Goal: Use online tool/utility: Utilize a website feature to perform a specific function

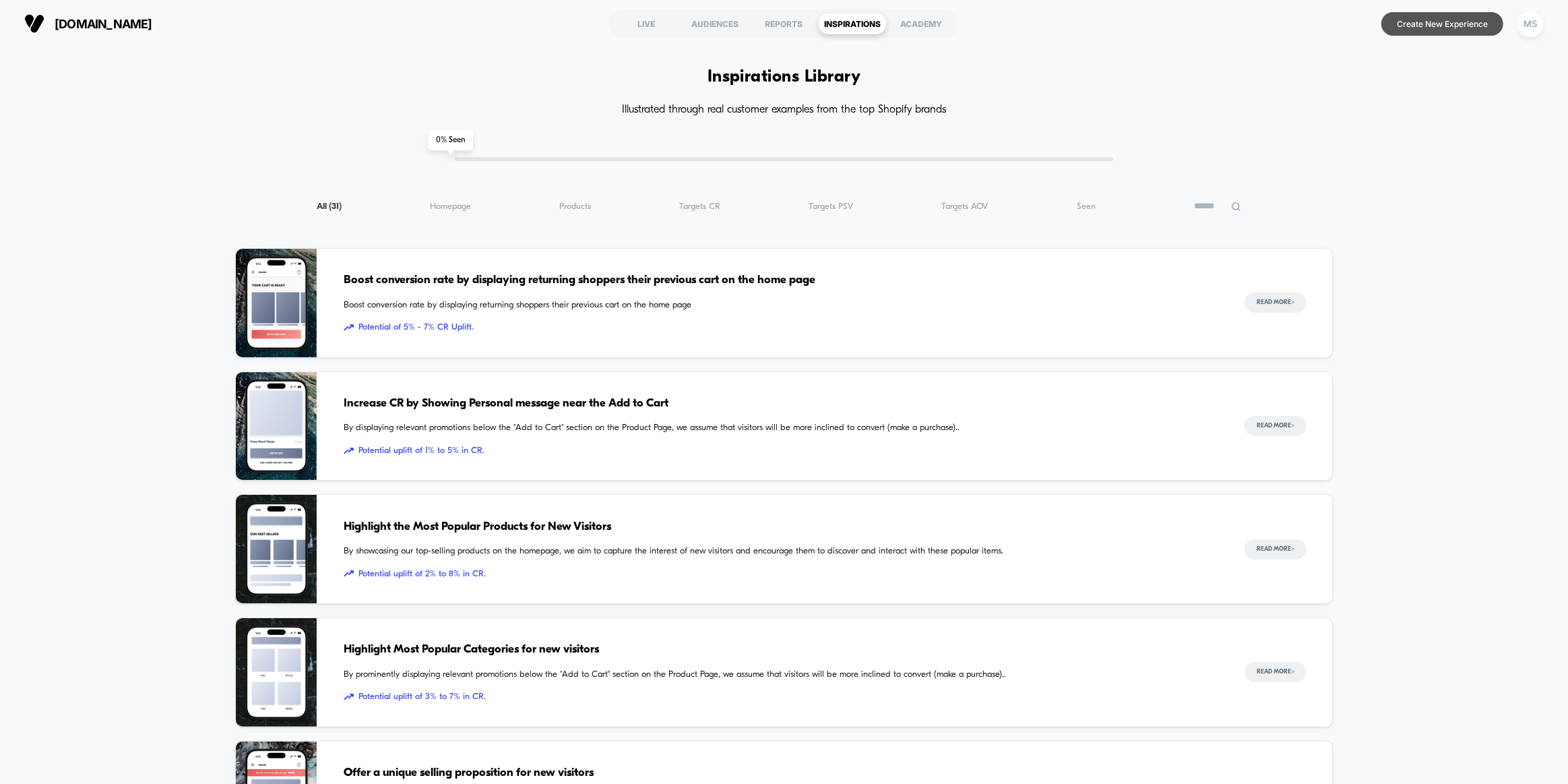
click at [790, 20] on button "Create New Experience" at bounding box center [1442, 24] width 122 height 24
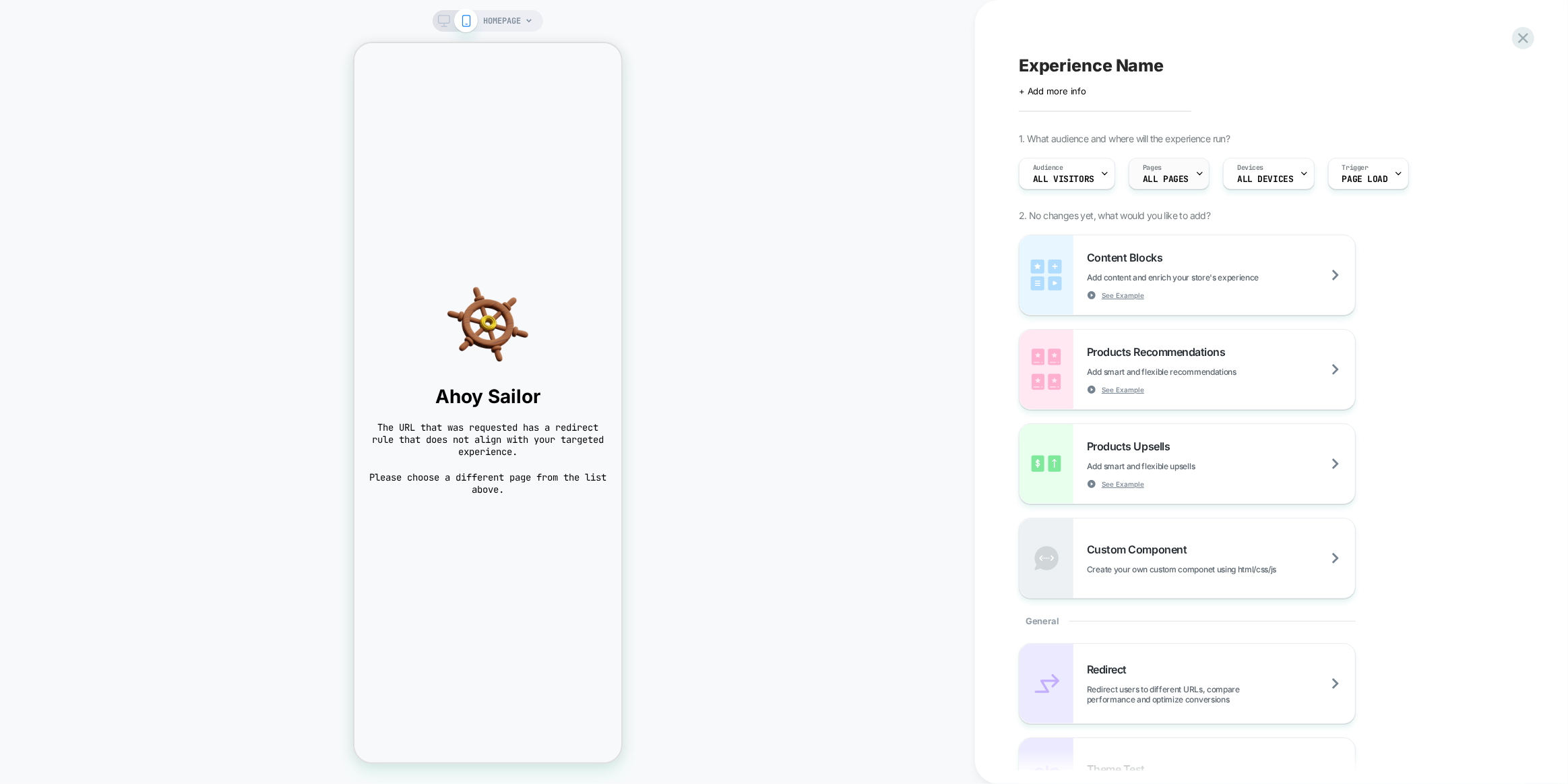
click at [790, 175] on icon at bounding box center [1199, 173] width 9 height 9
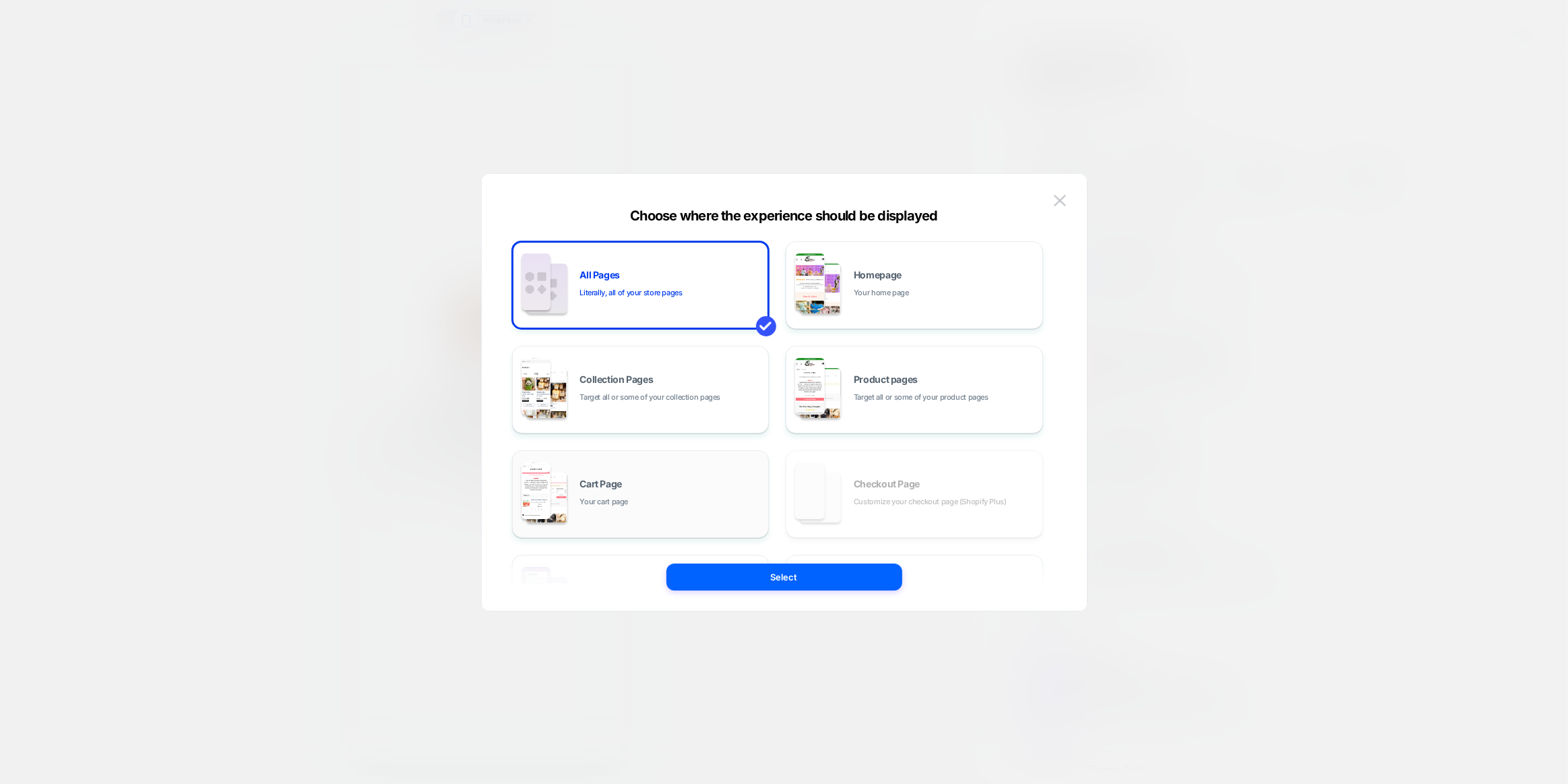
click at [682, 433] on div "Cart Page Your cart page" at bounding box center [670, 494] width 181 height 29
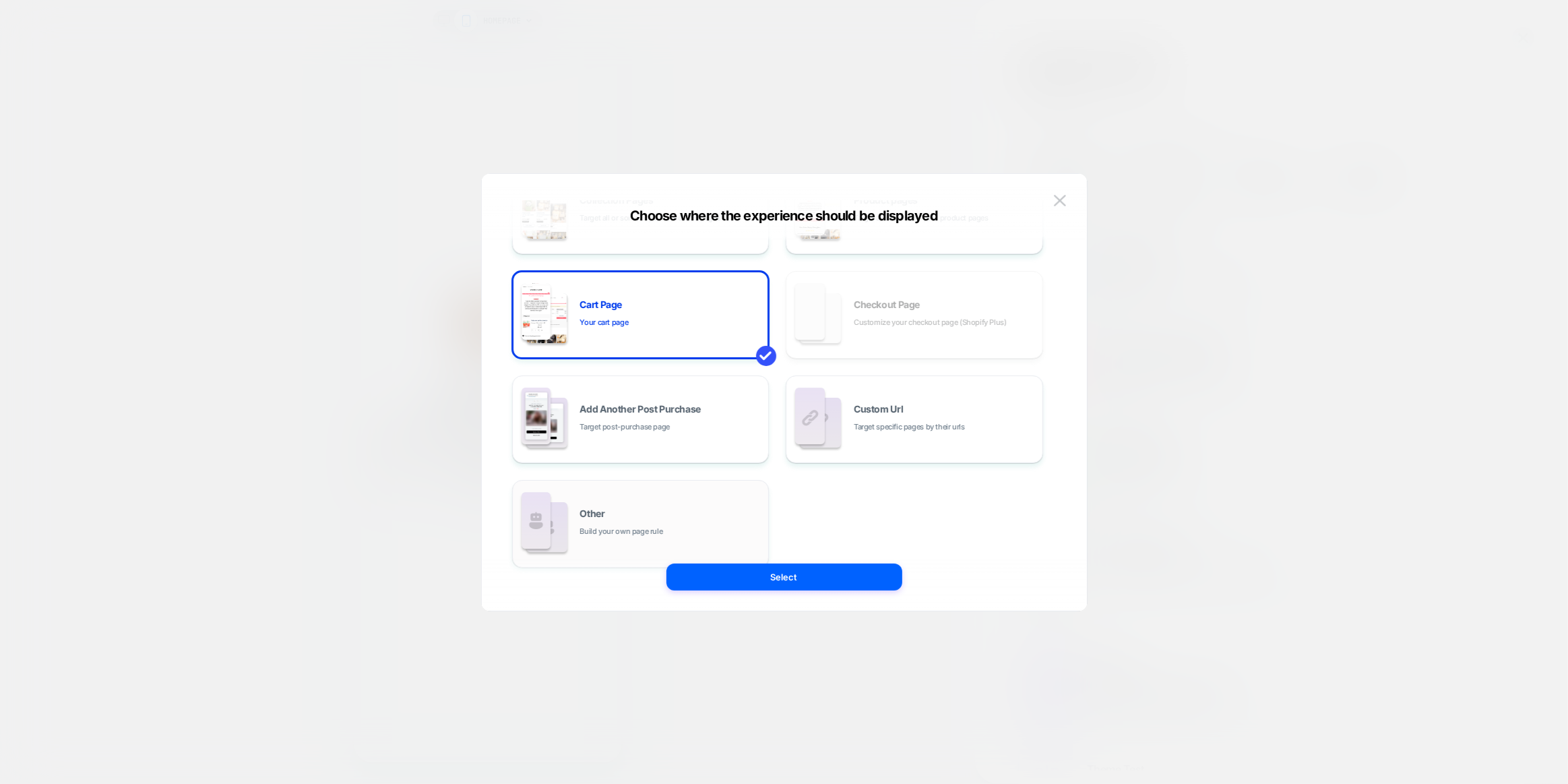
scroll to position [184, 0]
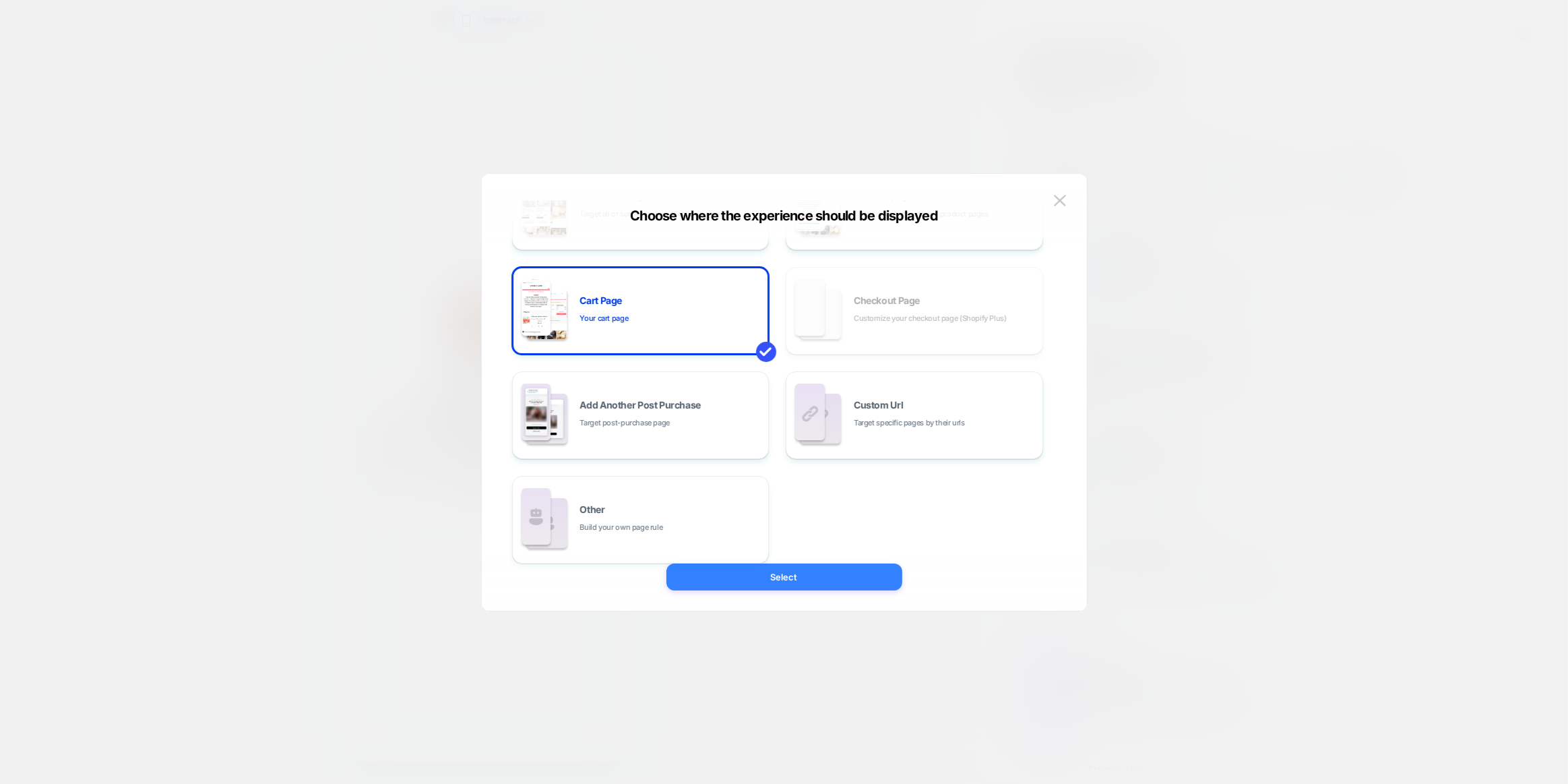
click at [790, 433] on button "Select" at bounding box center [784, 577] width 236 height 27
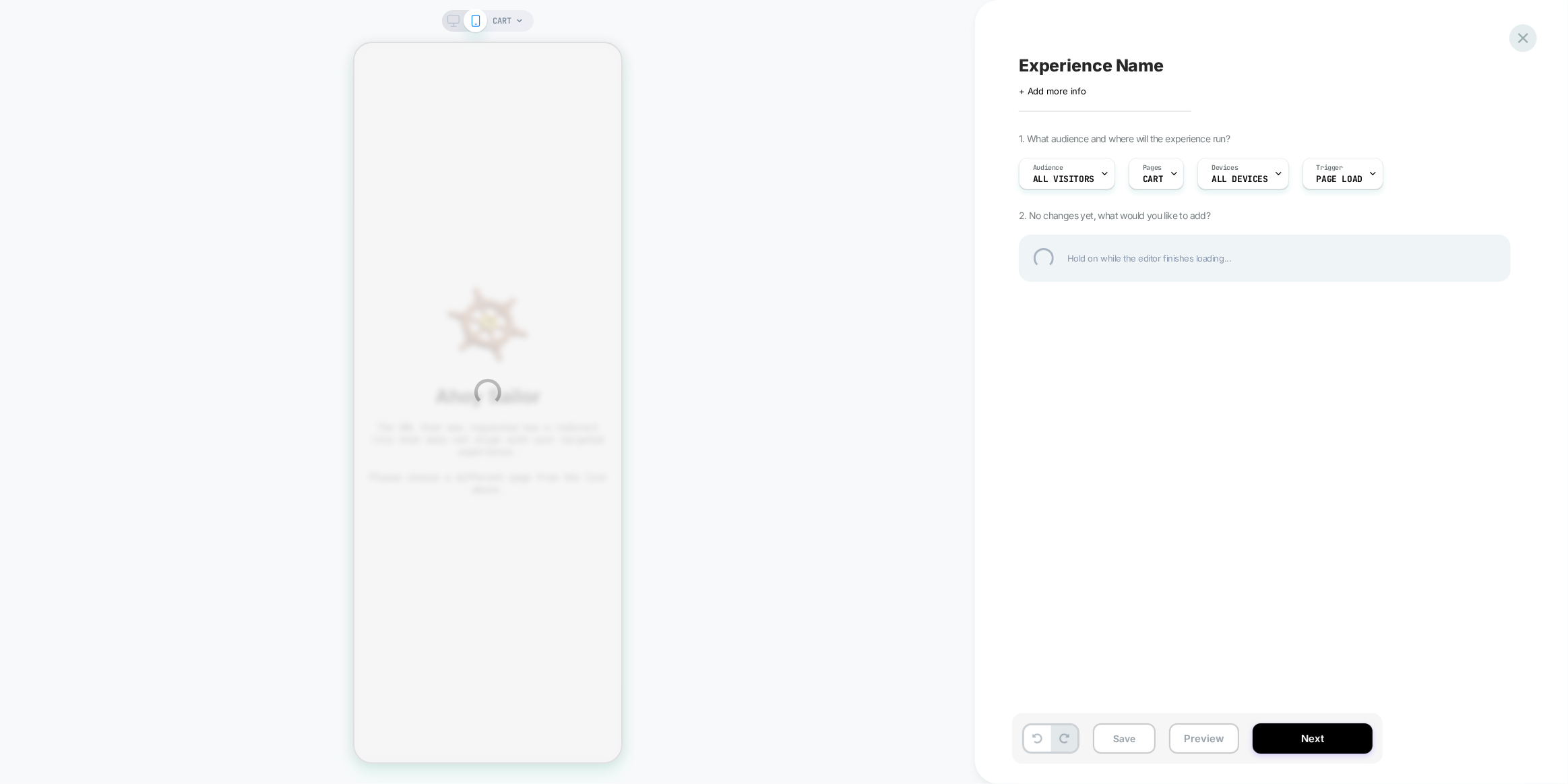
click at [790, 44] on div at bounding box center [1523, 37] width 28 height 28
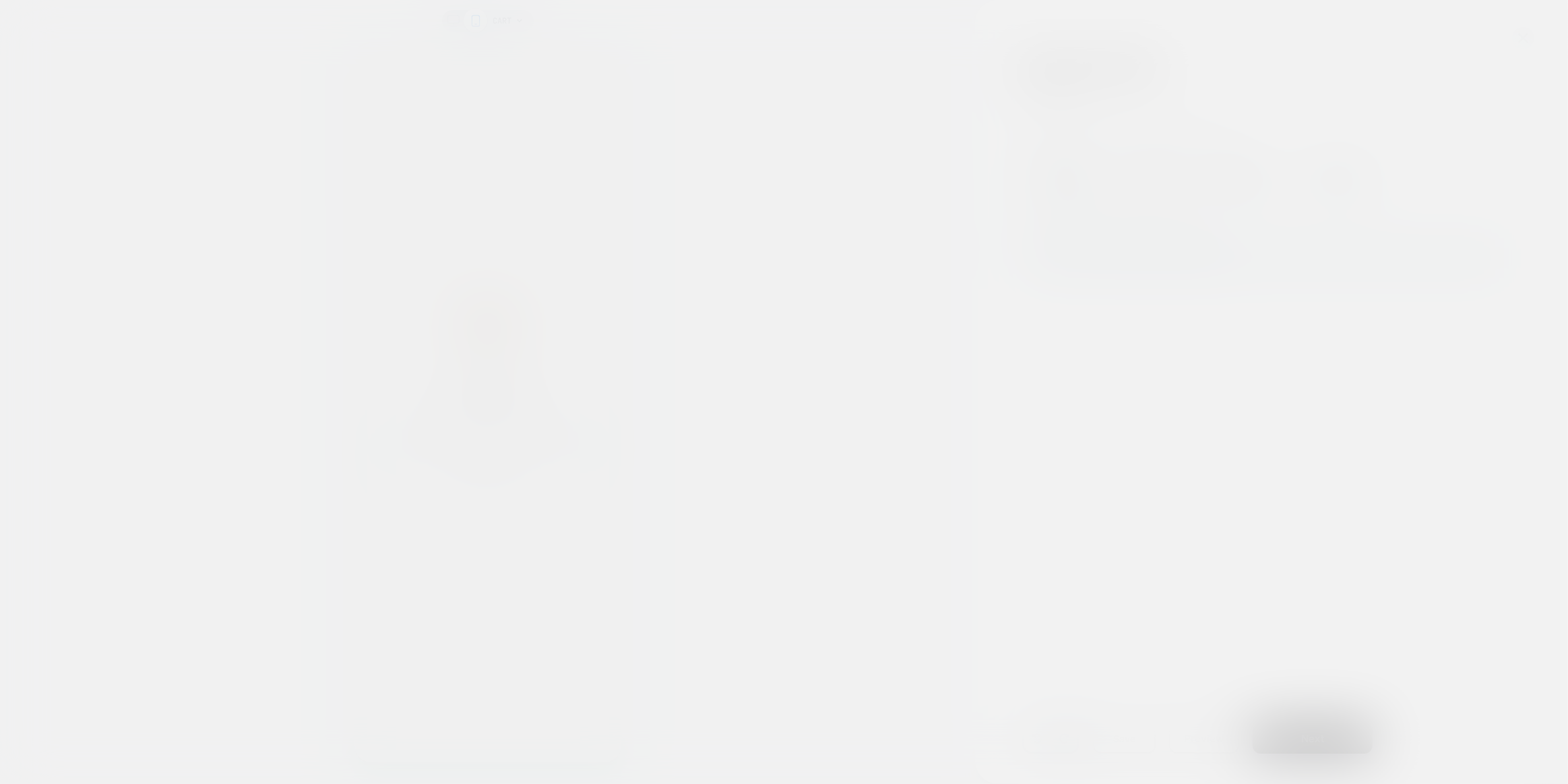
click at [790, 31] on div at bounding box center [784, 392] width 1568 height 784
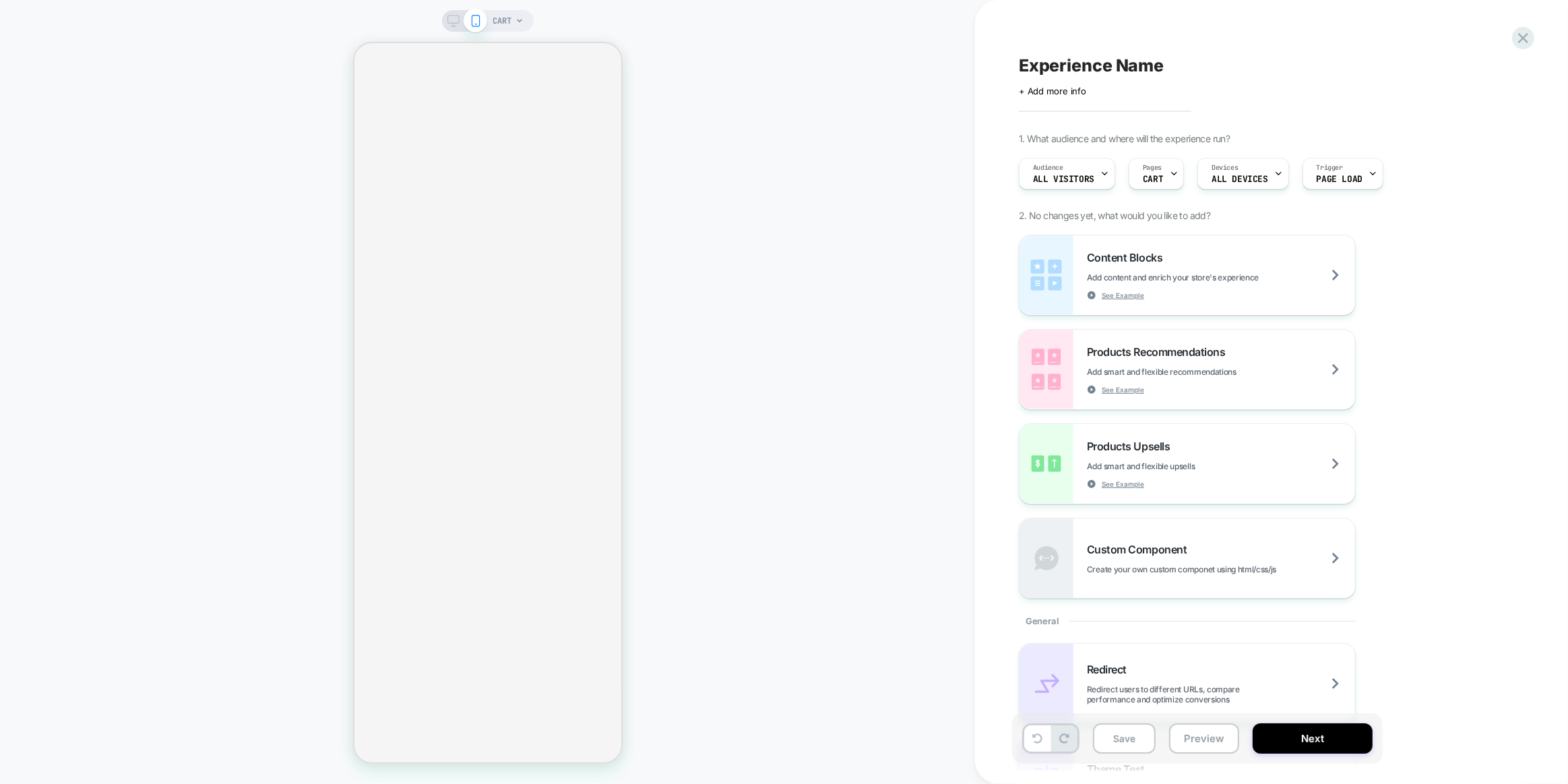
drag, startPoint x: 690, startPoint y: 346, endPoint x: 1511, endPoint y: 40, distance: 876.2
click at [790, 229] on div "CART" at bounding box center [488, 392] width 976 height 757
click at [790, 35] on icon at bounding box center [1523, 37] width 11 height 11
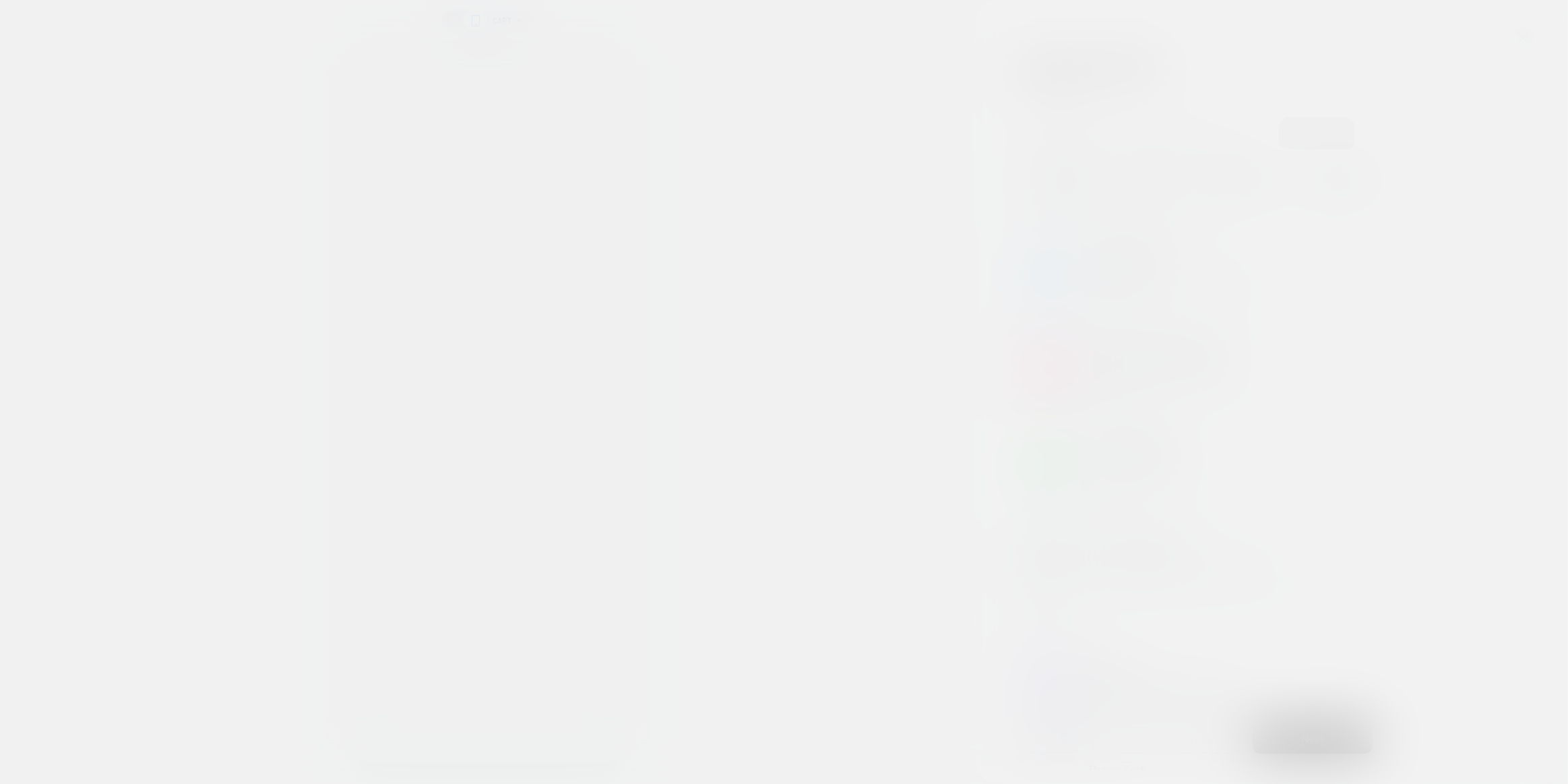
click at [790, 33] on div at bounding box center [784, 392] width 1568 height 784
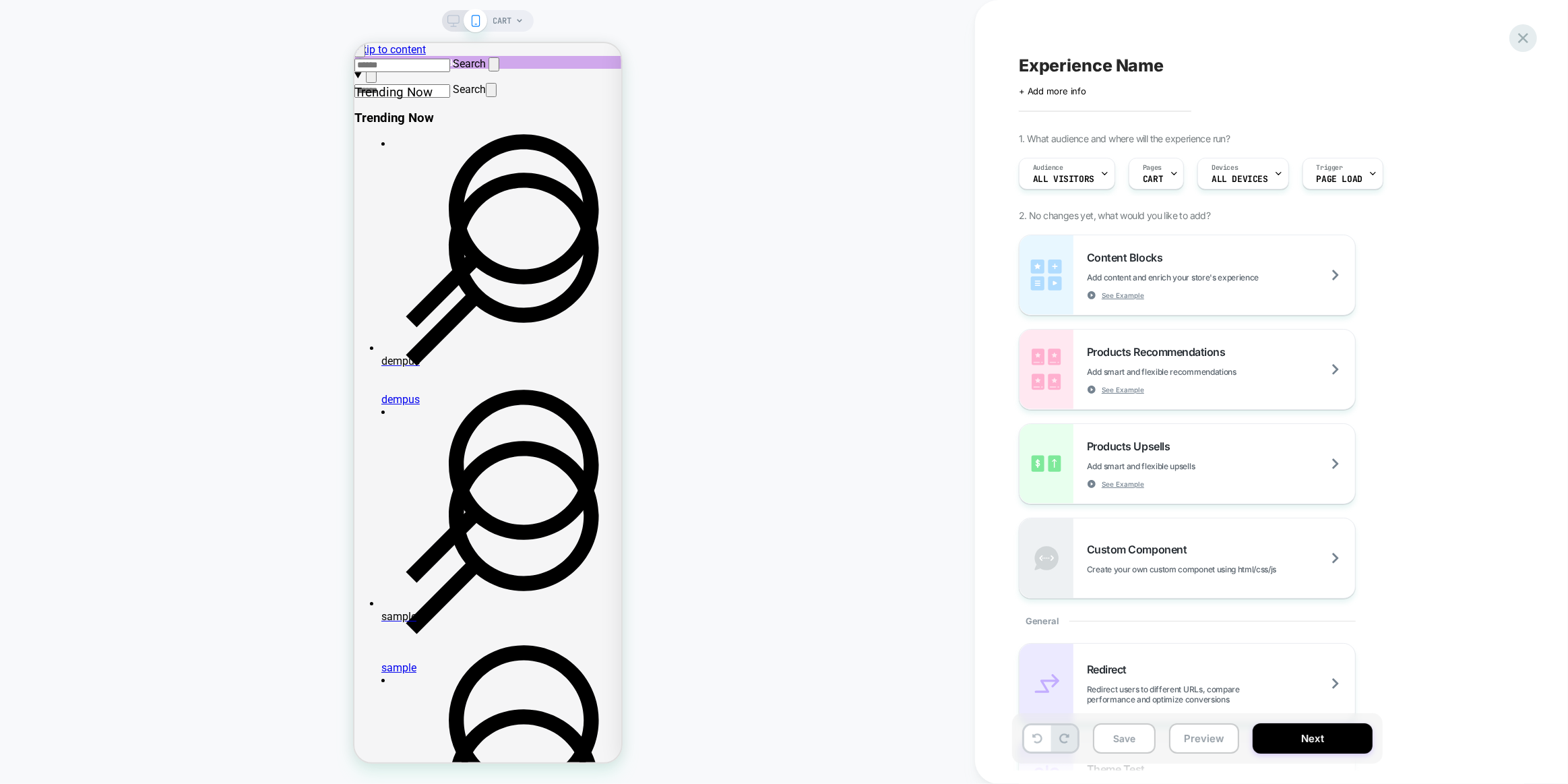
click at [790, 39] on icon at bounding box center [1523, 37] width 18 height 18
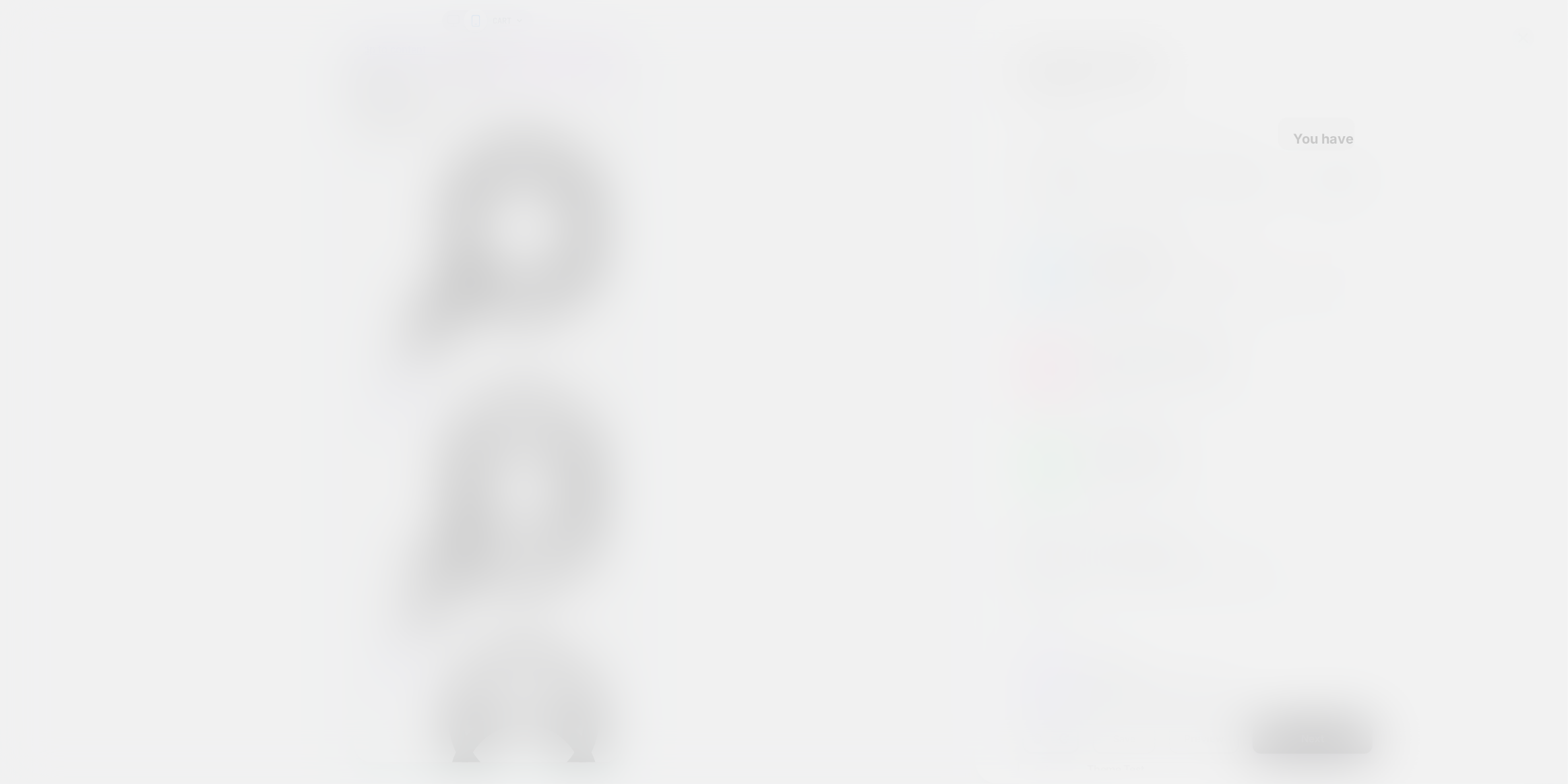
click at [790, 37] on div at bounding box center [784, 392] width 1568 height 784
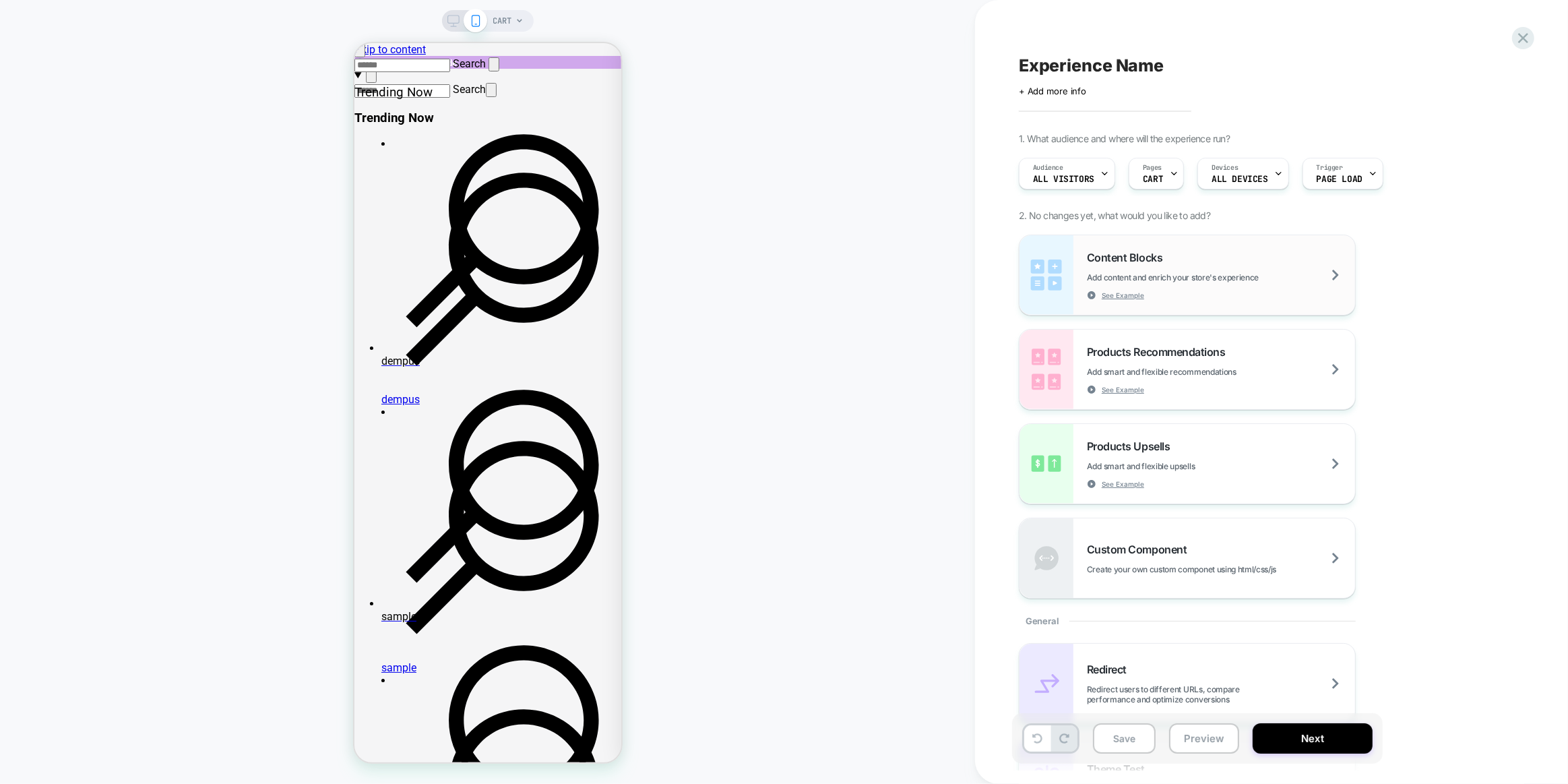
scroll to position [0, 0]
click at [790, 37] on icon at bounding box center [1523, 37] width 18 height 18
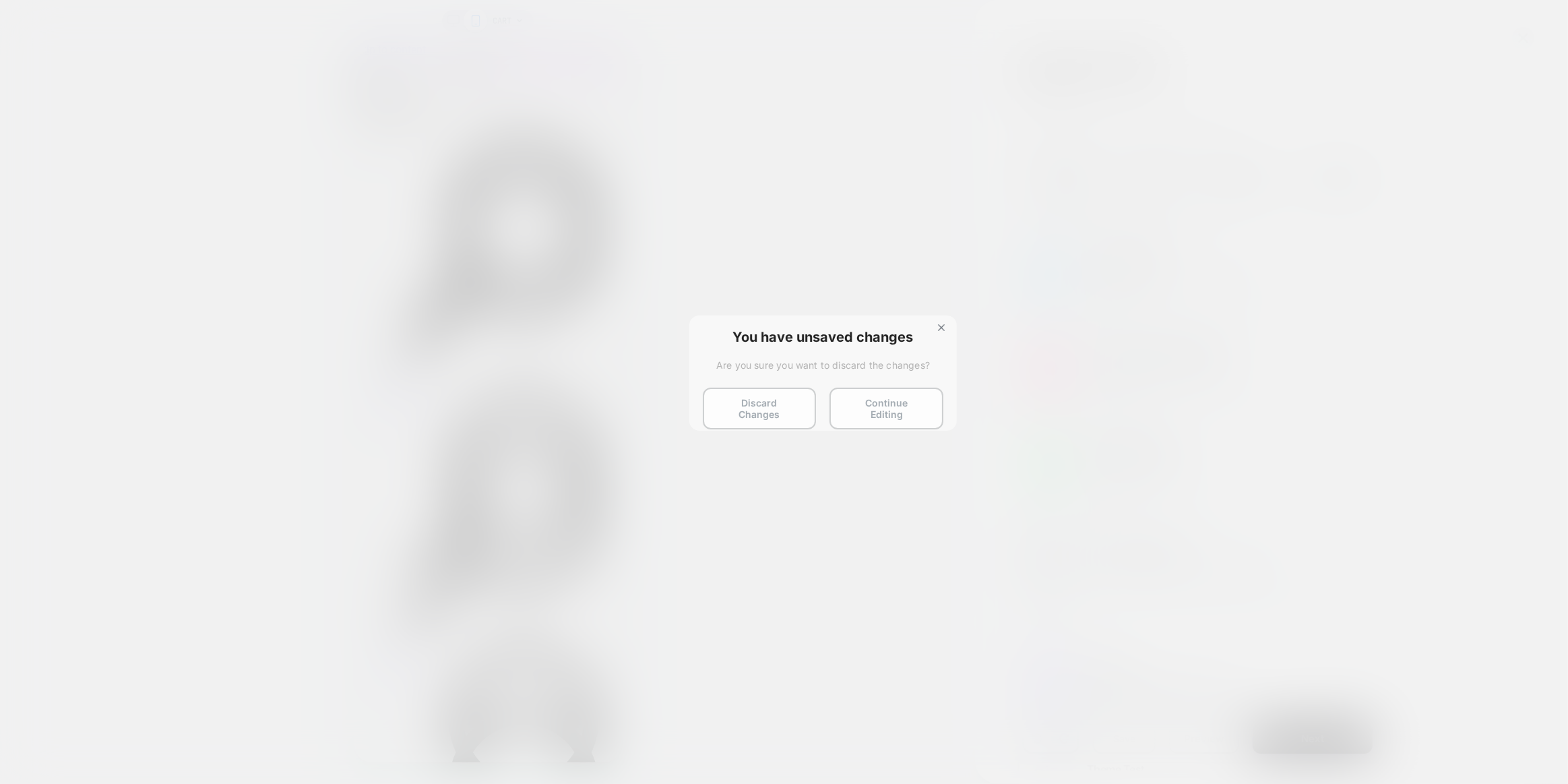
click at [761, 412] on div "You have unsaved changes Are you sure you want to discard the changes? Discard …" at bounding box center [823, 375] width 268 height 119
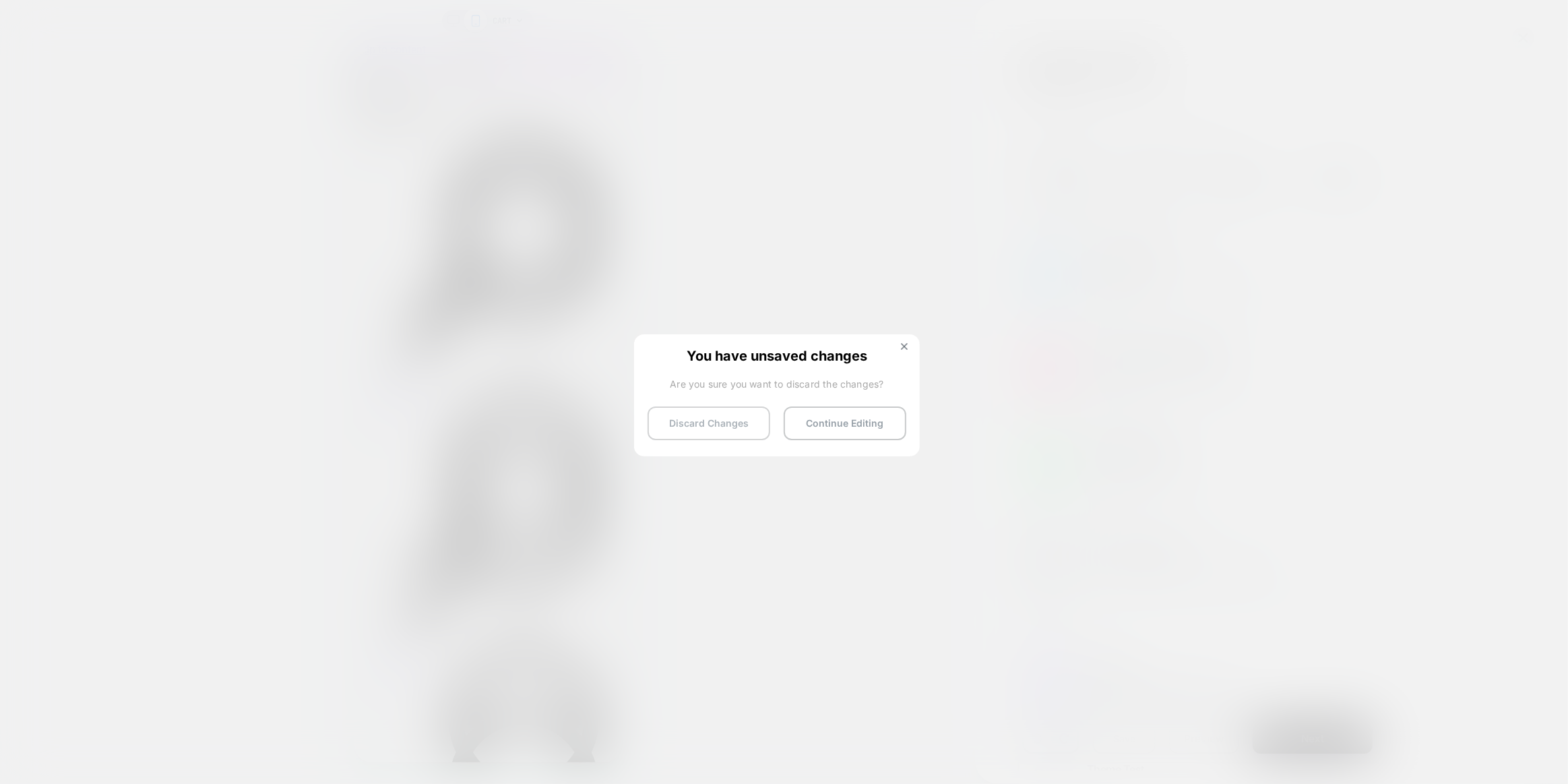
click at [695, 429] on button "Discard Changes" at bounding box center [709, 423] width 123 height 34
